Goal: Use online tool/utility

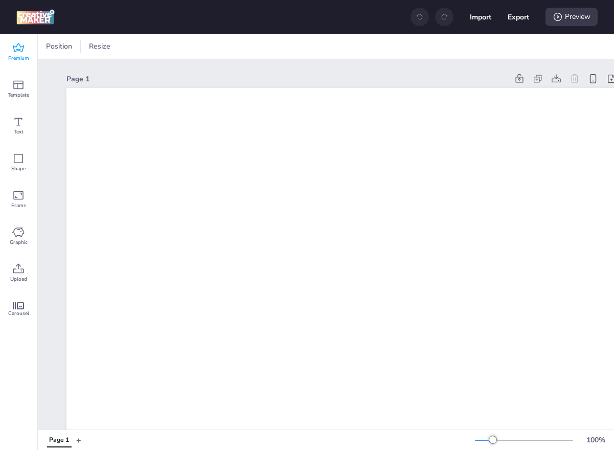
click at [21, 55] on span "Premium" at bounding box center [18, 58] width 21 height 8
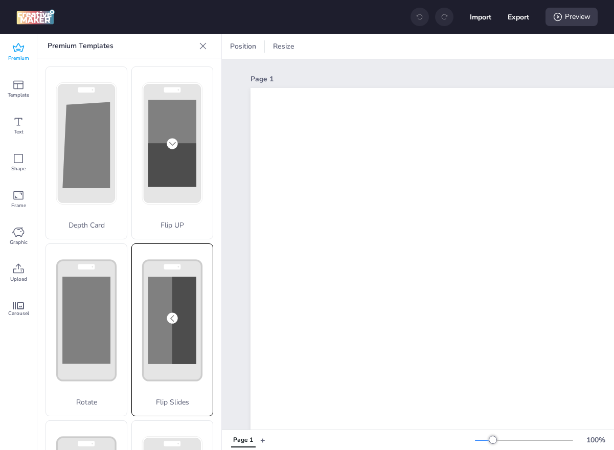
click at [154, 314] on div "Flip Slides" at bounding box center [172, 329] width 82 height 173
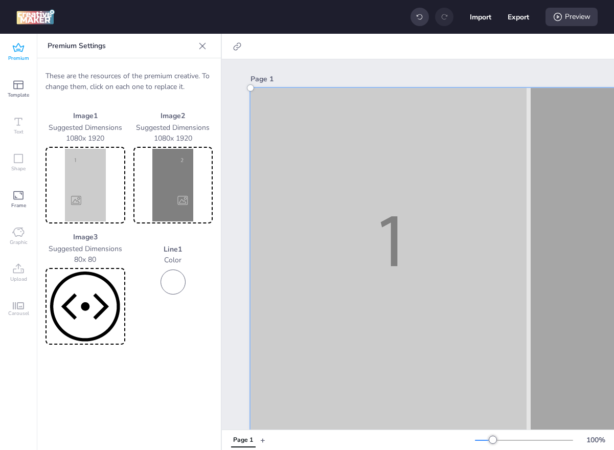
click at [88, 181] on img at bounding box center [86, 185] width 76 height 73
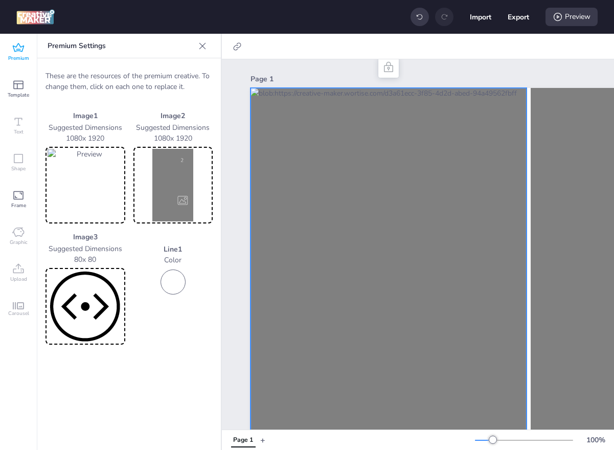
click at [167, 190] on img at bounding box center [174, 185] width 76 height 73
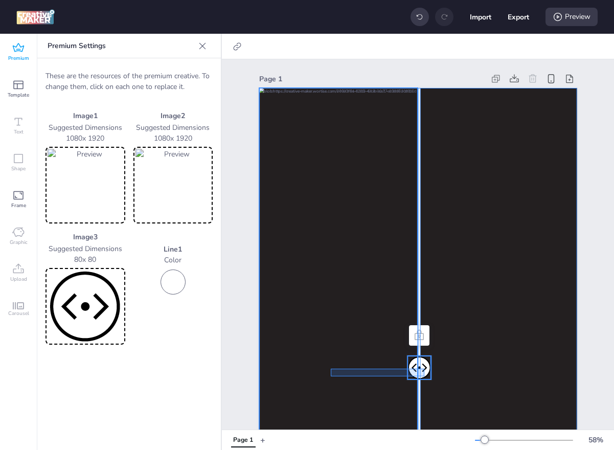
drag, startPoint x: 425, startPoint y: 369, endPoint x: 333, endPoint y: 373, distance: 91.1
click at [333, 88] on div at bounding box center [418, 88] width 318 height 0
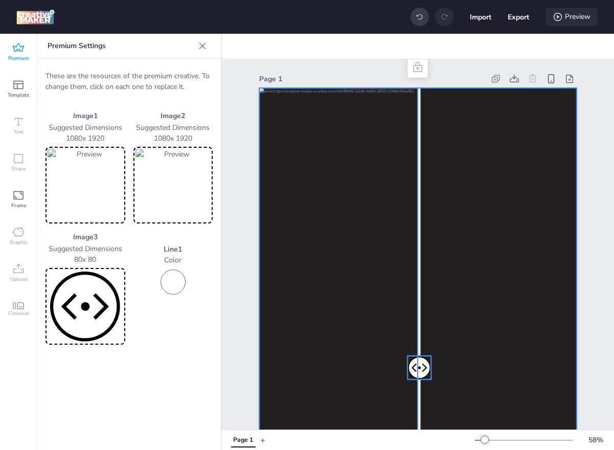
click at [572, 18] on div "Preview" at bounding box center [572, 17] width 52 height 18
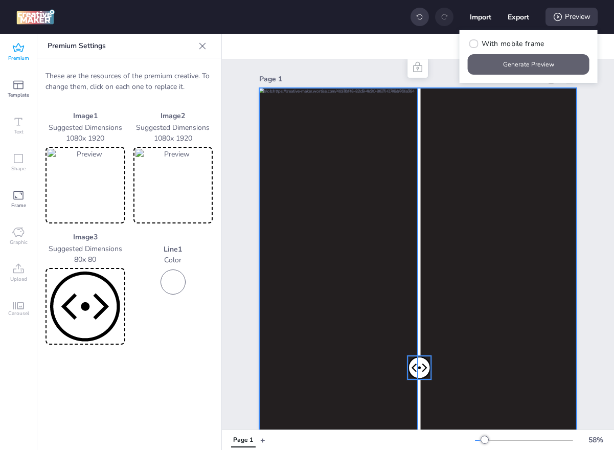
click at [523, 64] on button "Generate Preview" at bounding box center [529, 64] width 122 height 20
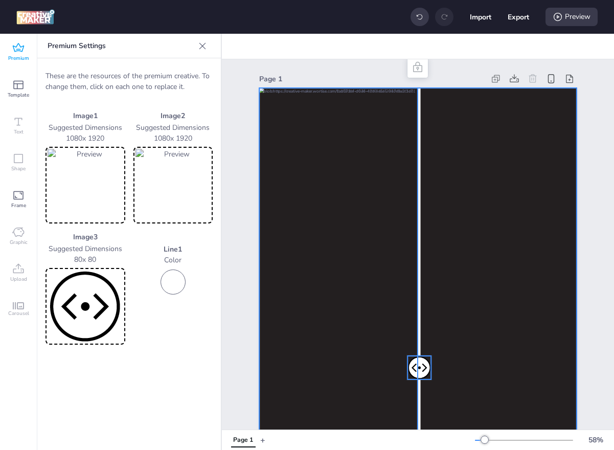
click at [104, 186] on img at bounding box center [86, 185] width 76 height 73
click at [169, 177] on img at bounding box center [174, 185] width 76 height 73
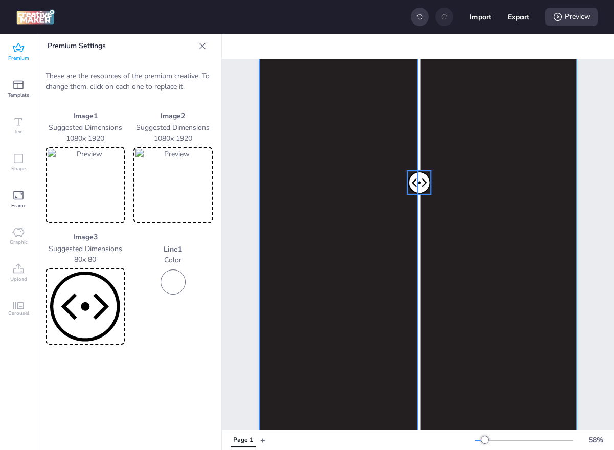
scroll to position [190, 0]
click at [84, 182] on img at bounding box center [86, 185] width 76 height 73
click at [158, 168] on img at bounding box center [174, 185] width 76 height 73
click at [17, 54] on span "Premium" at bounding box center [18, 58] width 21 height 8
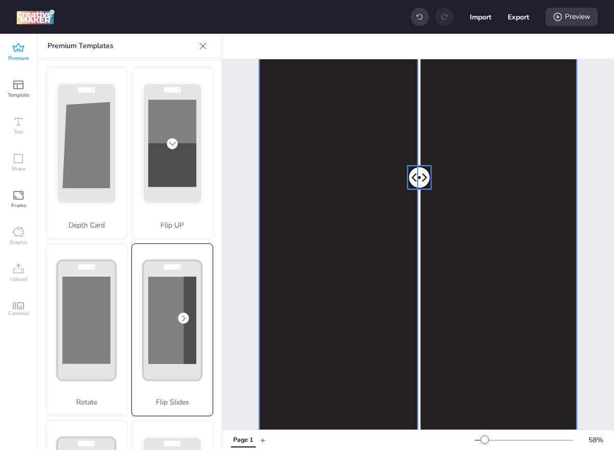
click at [133, 314] on icon at bounding box center [172, 320] width 81 height 153
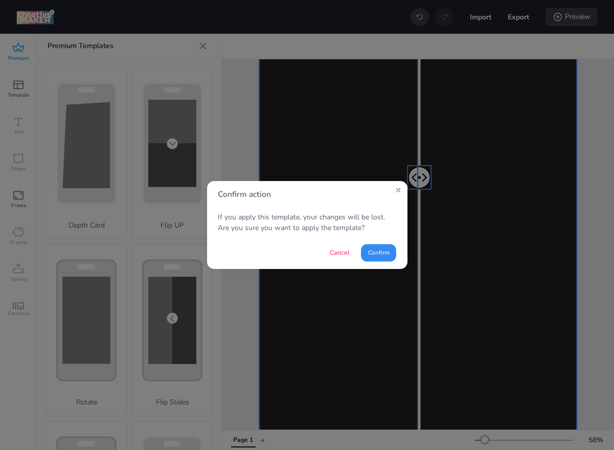
click at [372, 258] on button "Confirm" at bounding box center [378, 252] width 35 height 17
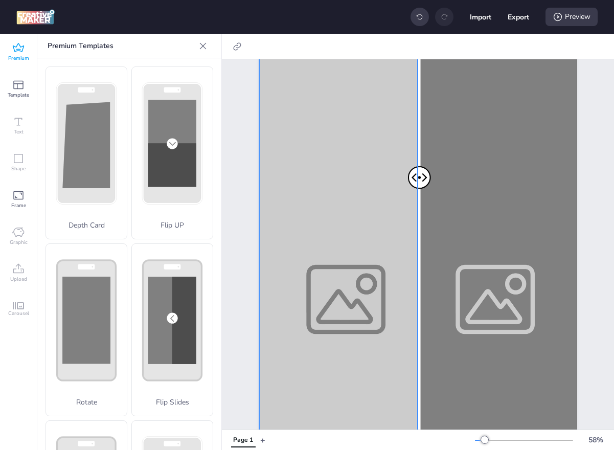
click at [301, 188] on div at bounding box center [418, 181] width 318 height 566
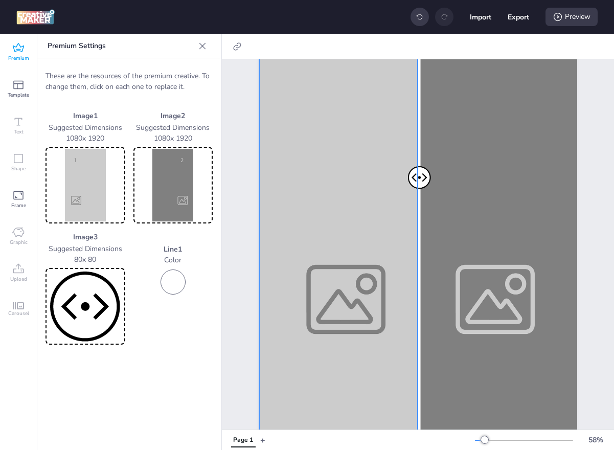
click at [84, 153] on img at bounding box center [86, 185] width 76 height 73
click at [212, 265] on p "Color" at bounding box center [173, 260] width 80 height 11
click at [279, 170] on div at bounding box center [418, 181] width 318 height 566
click at [103, 170] on img at bounding box center [86, 185] width 76 height 73
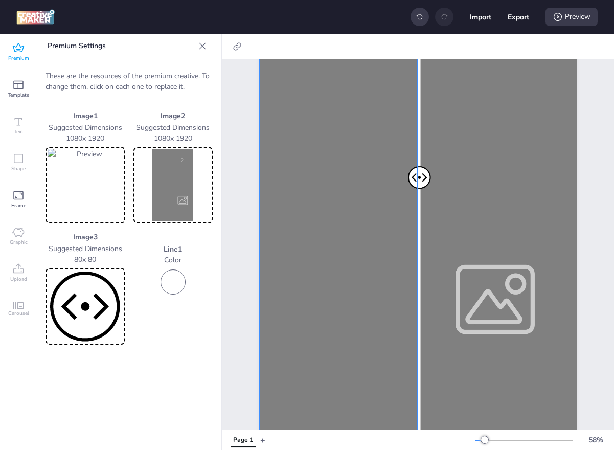
click at [177, 186] on img at bounding box center [174, 185] width 76 height 73
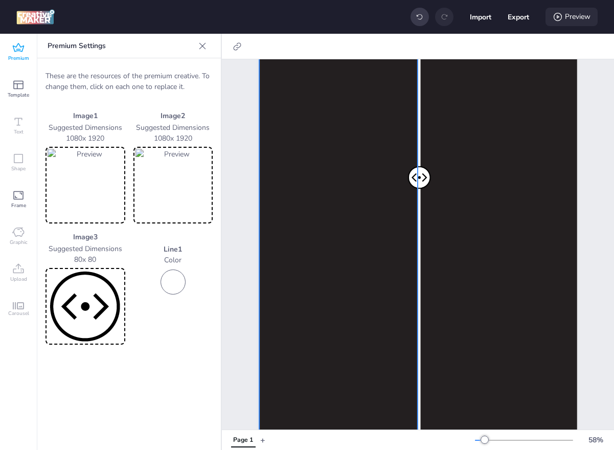
click at [583, 19] on div "Preview" at bounding box center [572, 17] width 52 height 18
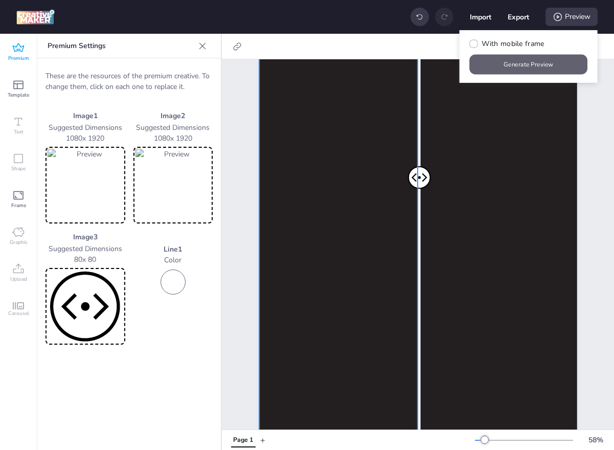
click at [523, 64] on button "Generate Preview" at bounding box center [529, 65] width 118 height 20
